Goal: Task Accomplishment & Management: Complete application form

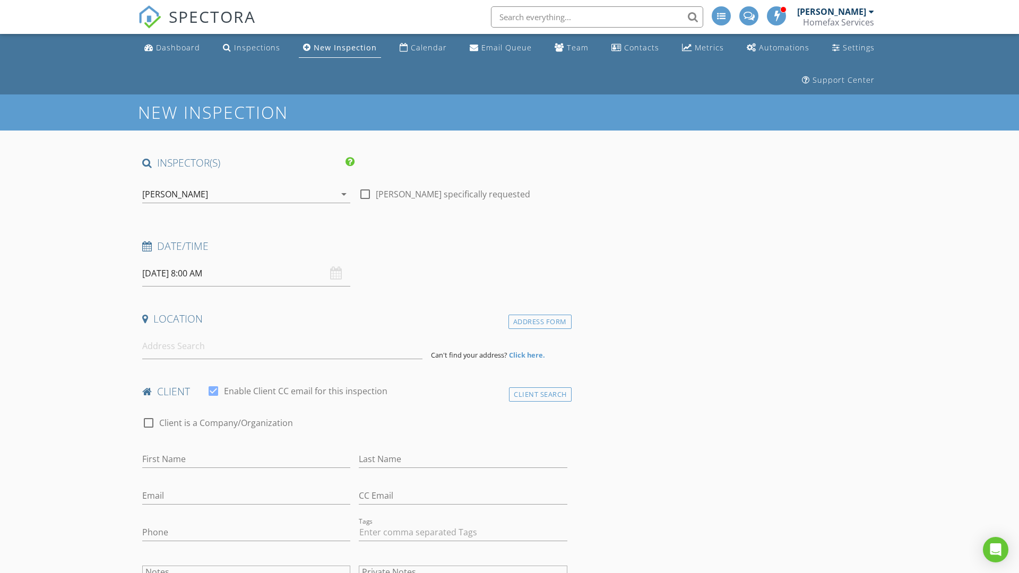
click at [246, 273] on input "08/28/2025 8:00 AM" at bounding box center [246, 274] width 208 height 26
click at [256, 298] on input "2025" at bounding box center [255, 298] width 35 height 14
type input "2025"
type input "08/30/2025 8:00 AM"
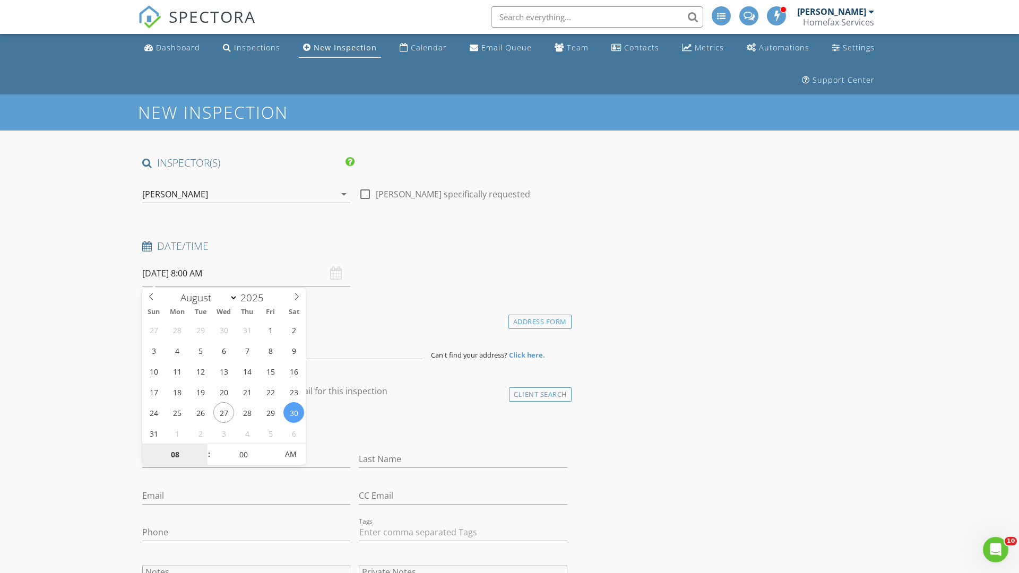
click at [175, 454] on input "08" at bounding box center [174, 454] width 65 height 21
type input "10"
click at [243, 454] on input "00" at bounding box center [243, 454] width 65 height 21
type input "08/30/2025 10:00 AM"
type input "00"
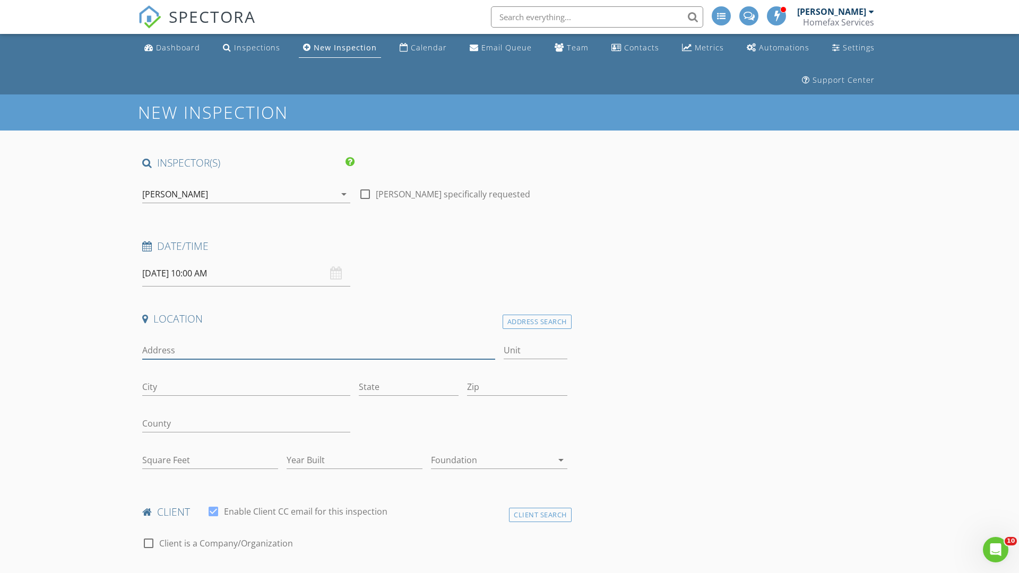
click at [319, 350] on input "Address" at bounding box center [318, 351] width 353 height 18
type input "4830 Northrop Dr"
click at [246, 387] on input "City" at bounding box center [246, 387] width 208 height 18
type input "Minneapolis"
click at [409, 387] on input "State" at bounding box center [409, 387] width 100 height 18
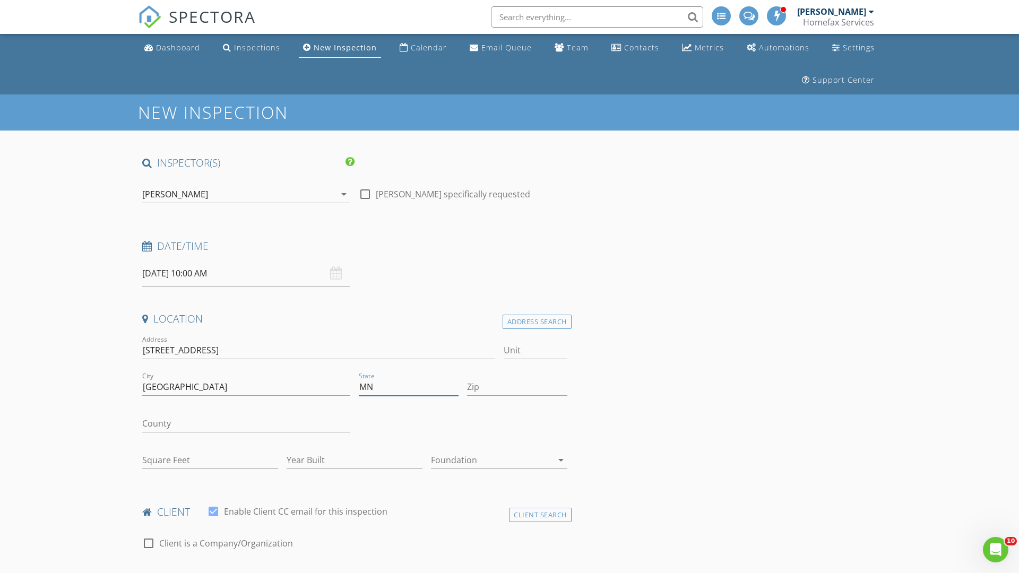
type input "MN"
click at [517, 387] on input "Zip" at bounding box center [517, 387] width 100 height 18
type input "55406"
click at [246, 571] on input "First Name" at bounding box center [246, 580] width 208 height 18
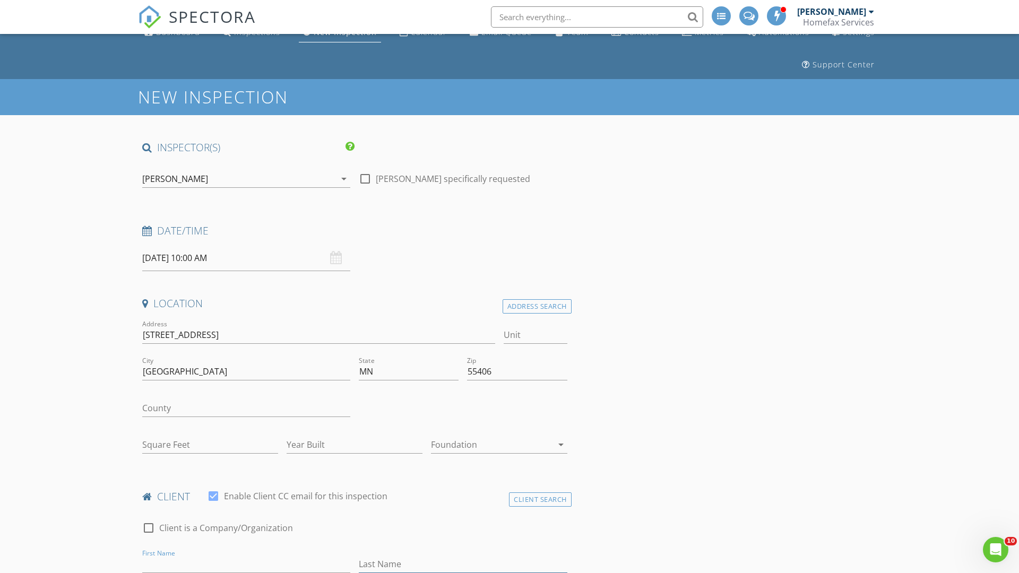
click at [463, 564] on input "Last Name" at bounding box center [463, 565] width 208 height 18
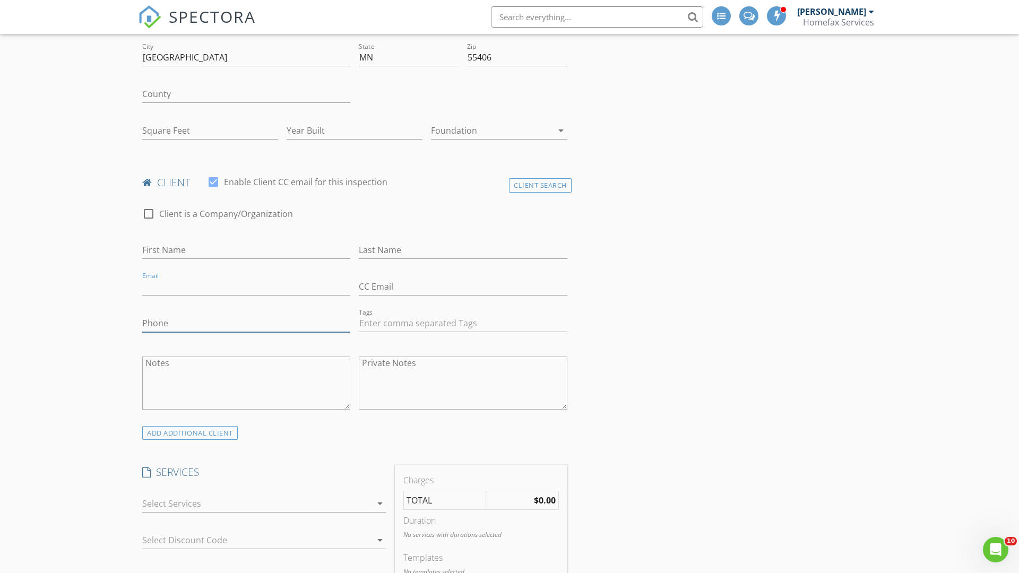
click at [246, 323] on input "Phone" at bounding box center [246, 324] width 208 height 18
type input "1500"
type input "1961"
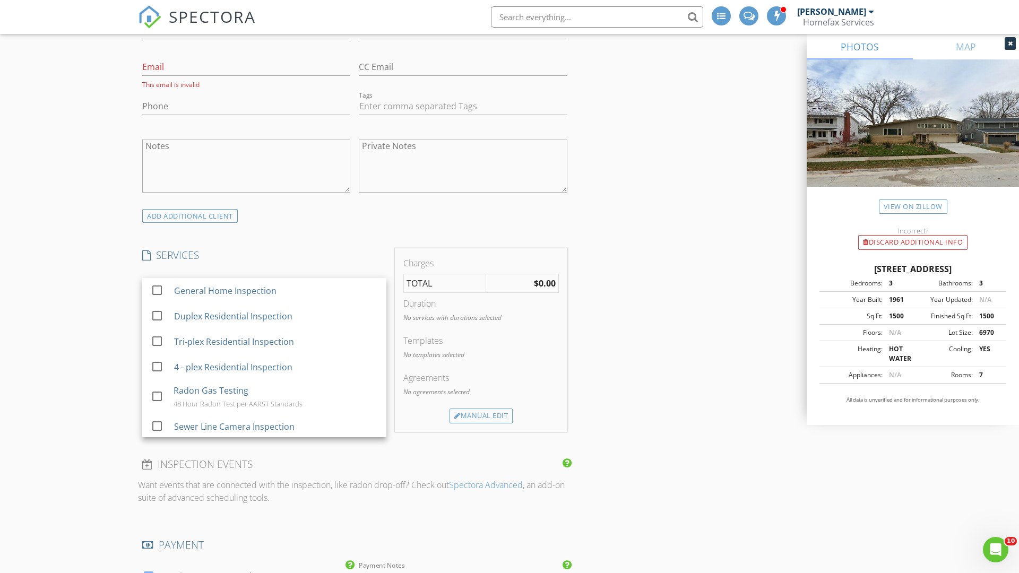
click at [276, 291] on div "General Home Inspection" at bounding box center [276, 290] width 204 height 21
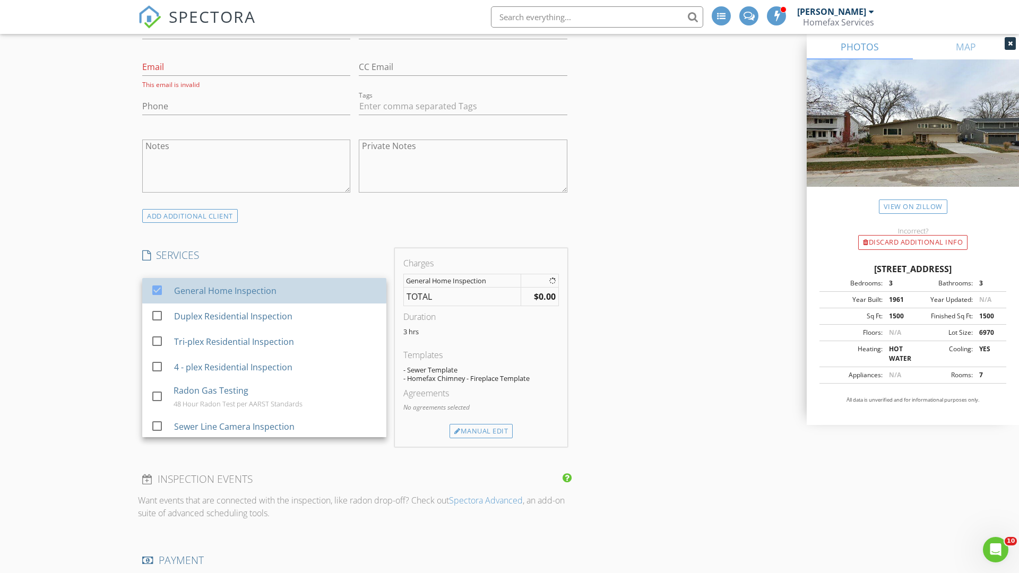
checkbox input "false"
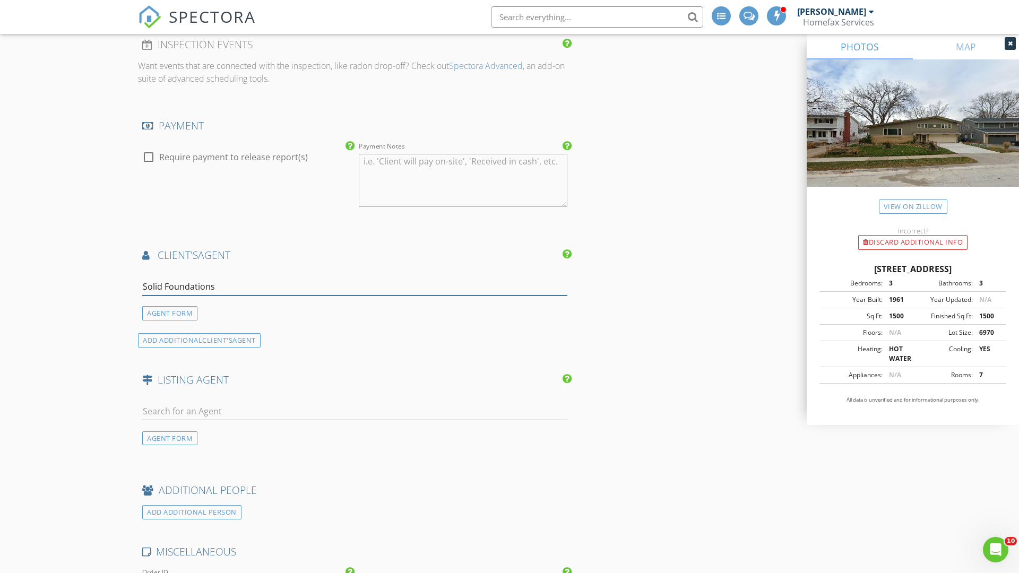
type input "Solid Foundations*"
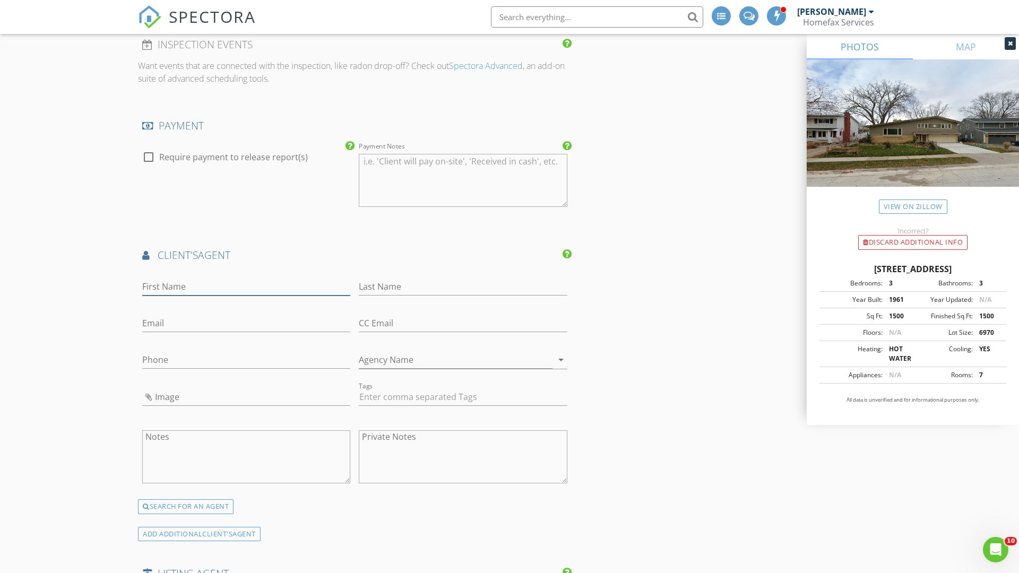
click at [246, 287] on input "First Name" at bounding box center [246, 287] width 208 height 18
type input "Earl"
click at [463, 287] on input "text" at bounding box center [463, 287] width 208 height 18
type input "Cutter"
click at [246, 323] on input "text" at bounding box center [246, 324] width 208 height 18
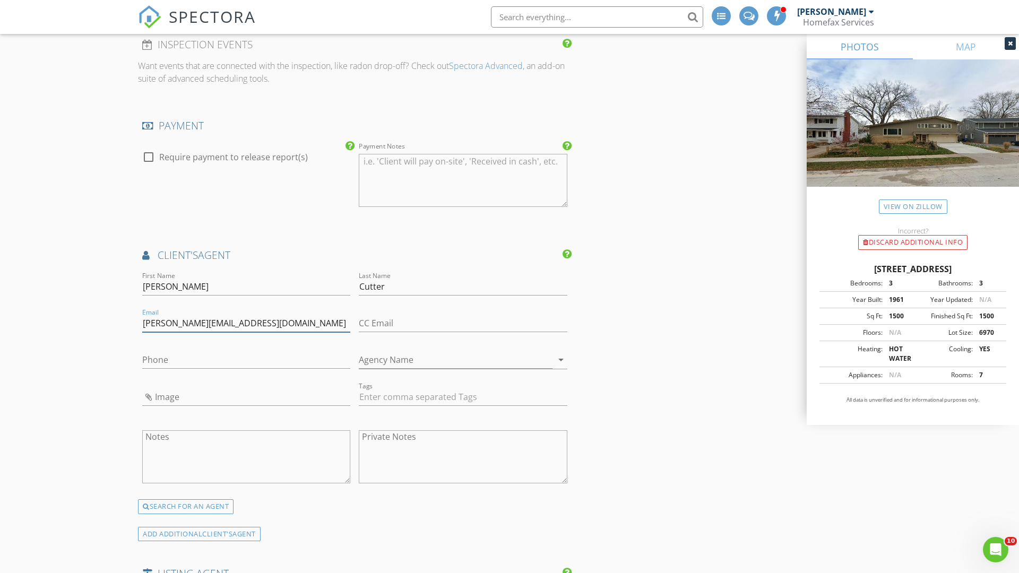
type input "earl@solidfoundationshi.com"
click at [246, 360] on input "text" at bounding box center [246, 360] width 208 height 18
type input "612-328-2125"
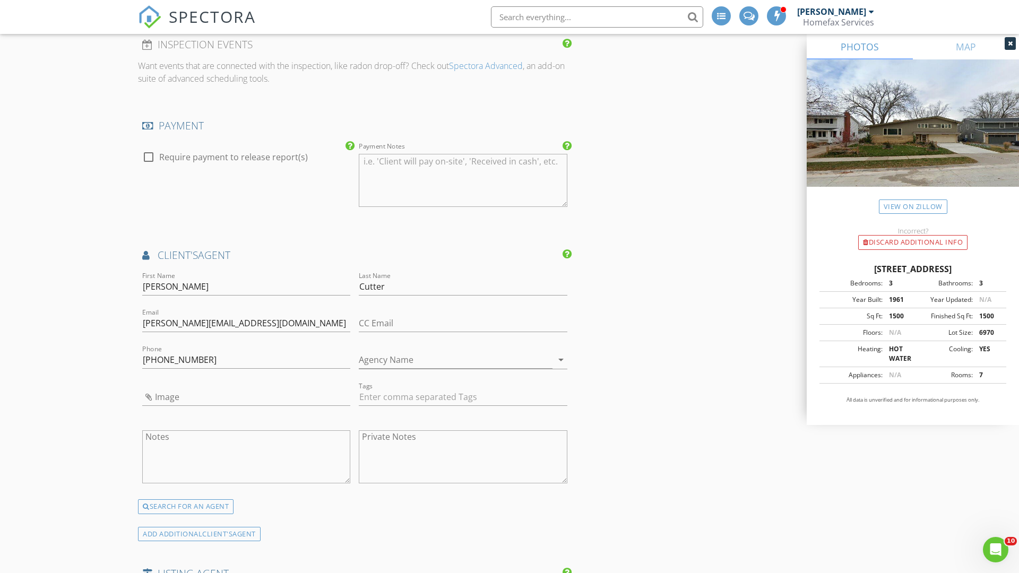
scroll to position [1416, 0]
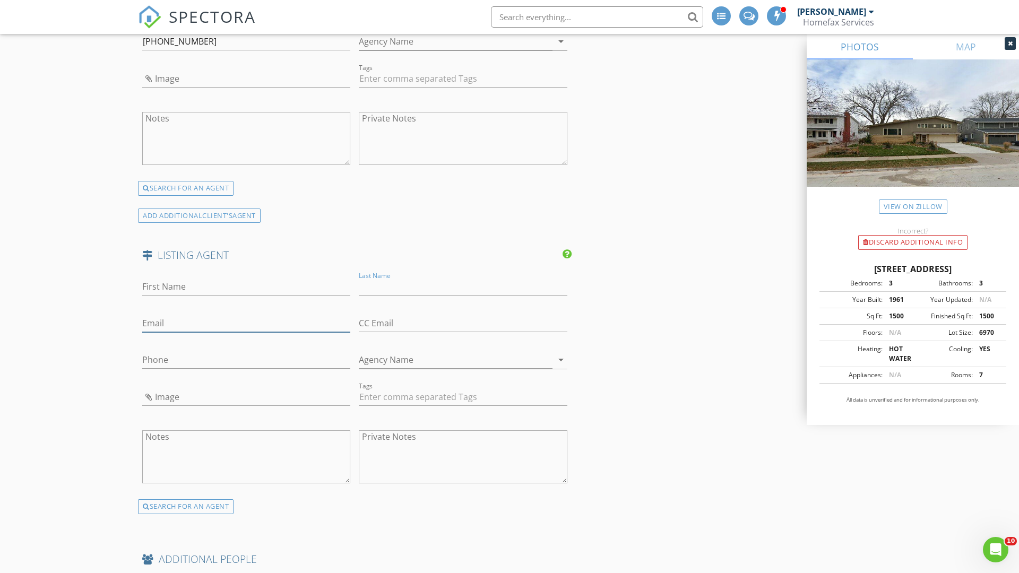
click at [246, 323] on input "text" at bounding box center [246, 324] width 208 height 18
click at [246, 360] on input "text" at bounding box center [246, 360] width 208 height 18
